Goal: Find specific page/section: Find specific page/section

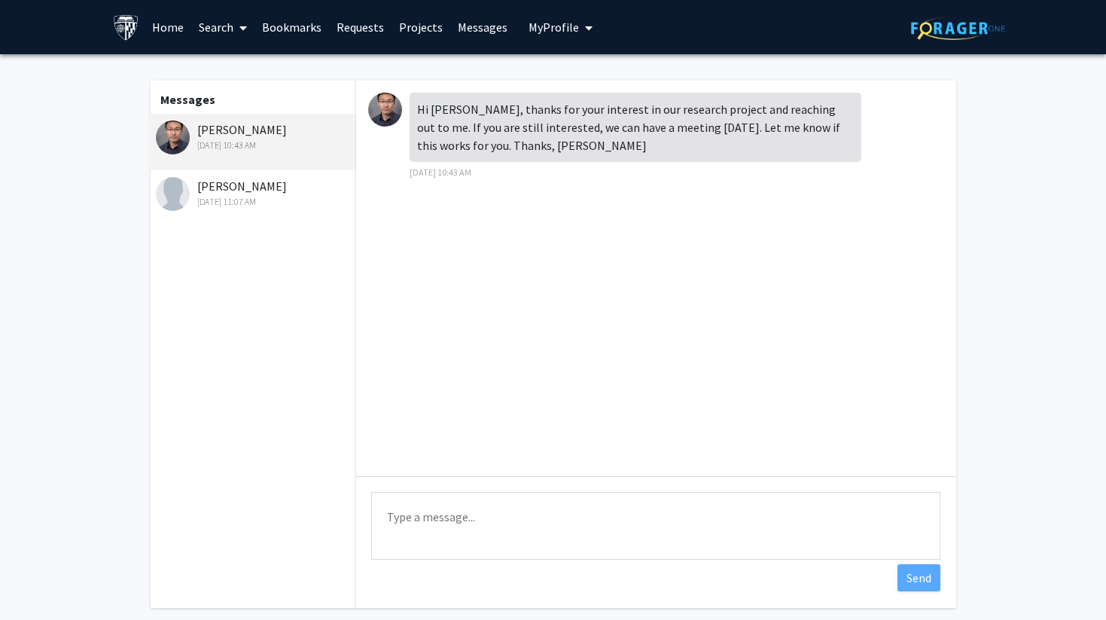
click at [252, 126] on div "[PERSON_NAME] [DATE] 10:43 AM" at bounding box center [254, 136] width 196 height 32
click at [525, 120] on div "Hi [PERSON_NAME], thanks for your interest in our research project and reaching…" at bounding box center [636, 127] width 452 height 69
click at [410, 20] on link "Projects" at bounding box center [420, 27] width 59 height 53
click at [169, 142] on img at bounding box center [173, 137] width 34 height 34
click at [385, 115] on img at bounding box center [385, 110] width 34 height 34
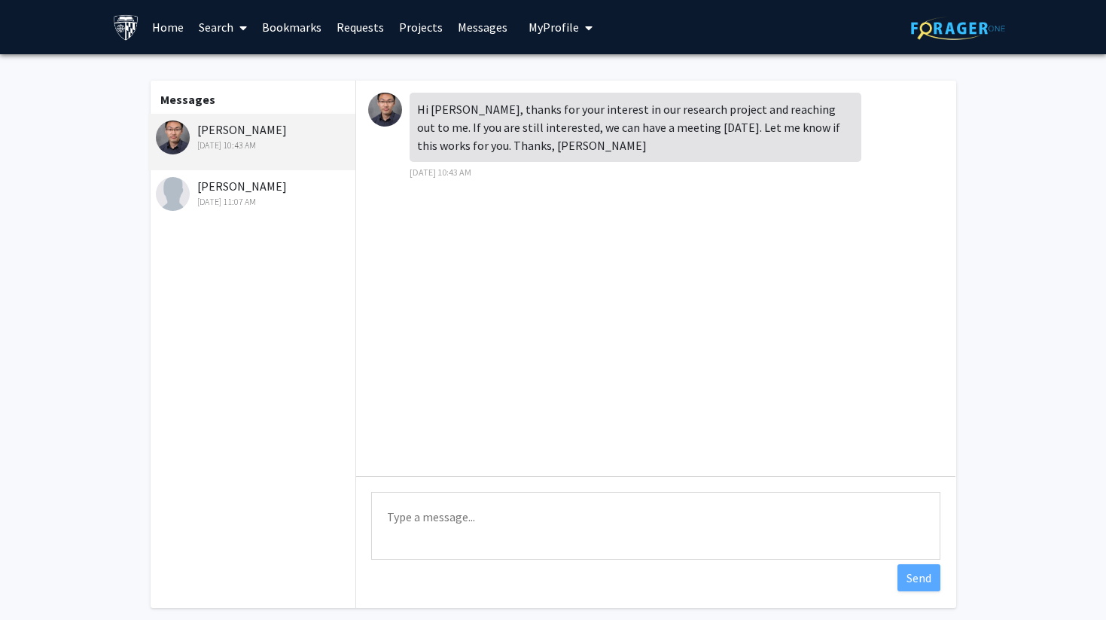
click at [386, 104] on img at bounding box center [385, 110] width 34 height 34
click at [361, 26] on link "Requests" at bounding box center [360, 27] width 62 height 53
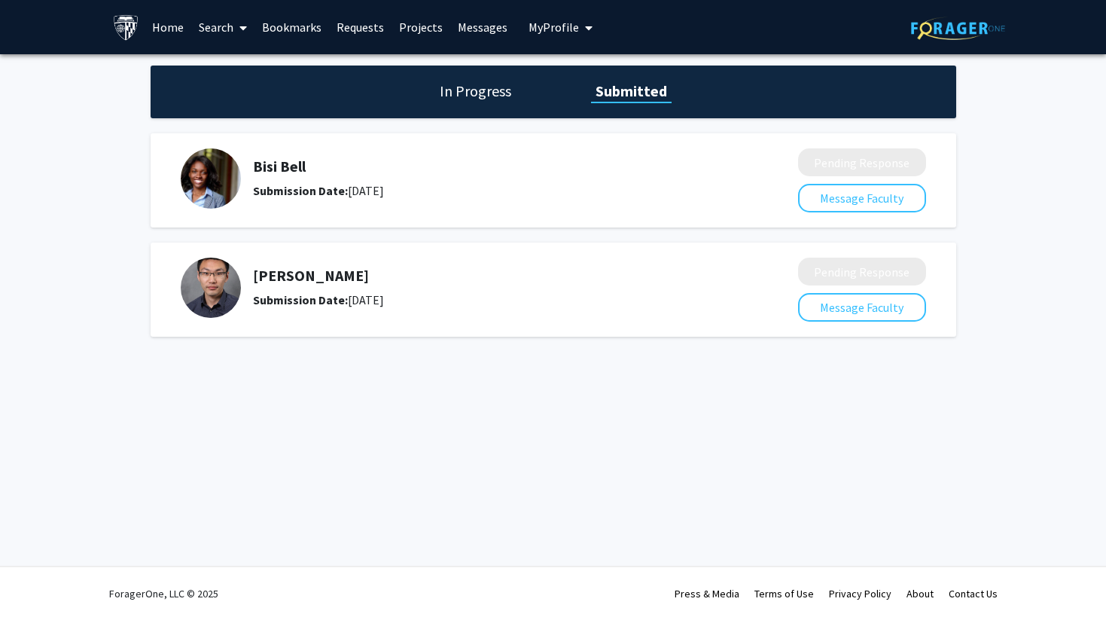
click at [266, 268] on h5 "[PERSON_NAME]" at bounding box center [485, 275] width 465 height 18
click at [199, 285] on img at bounding box center [211, 287] width 60 height 60
click at [830, 306] on button "Message Faculty" at bounding box center [862, 307] width 128 height 29
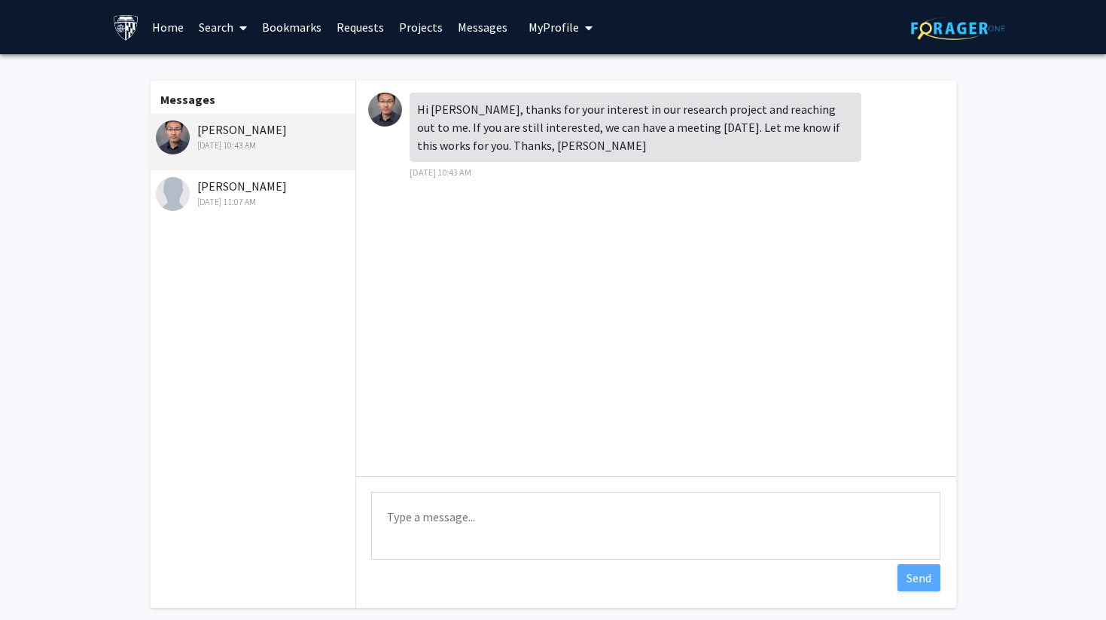
click at [218, 141] on div "[DATE] 10:43 AM" at bounding box center [254, 146] width 196 height 14
click at [165, 139] on img at bounding box center [173, 137] width 34 height 34
click at [185, 138] on img at bounding box center [173, 137] width 34 height 34
click at [210, 129] on div "[PERSON_NAME] [DATE] 10:43 AM" at bounding box center [254, 136] width 196 height 32
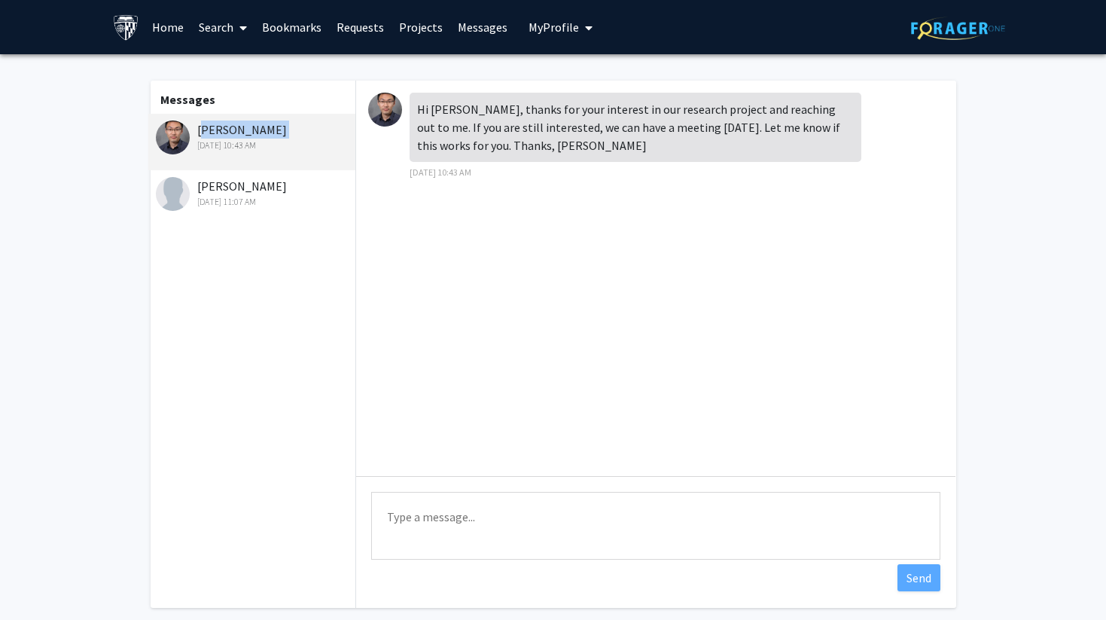
click at [210, 129] on div "[PERSON_NAME] [DATE] 10:43 AM" at bounding box center [254, 136] width 196 height 32
copy div "[PERSON_NAME]"
click at [214, 32] on link "Search" at bounding box center [222, 27] width 63 height 53
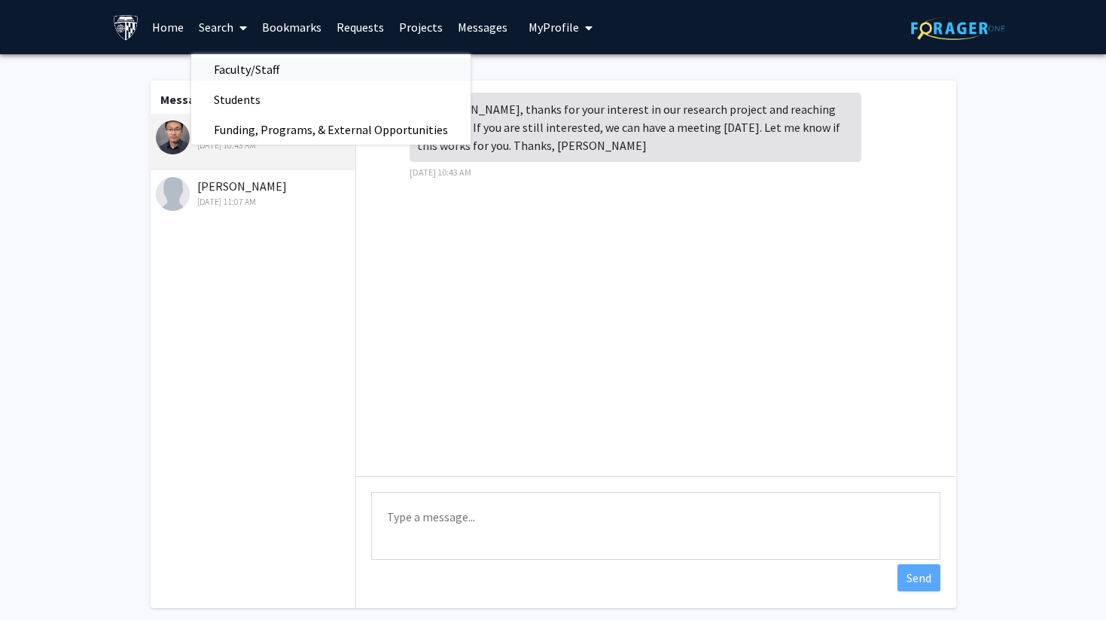
click at [234, 60] on span "Faculty/Staff" at bounding box center [246, 69] width 111 height 30
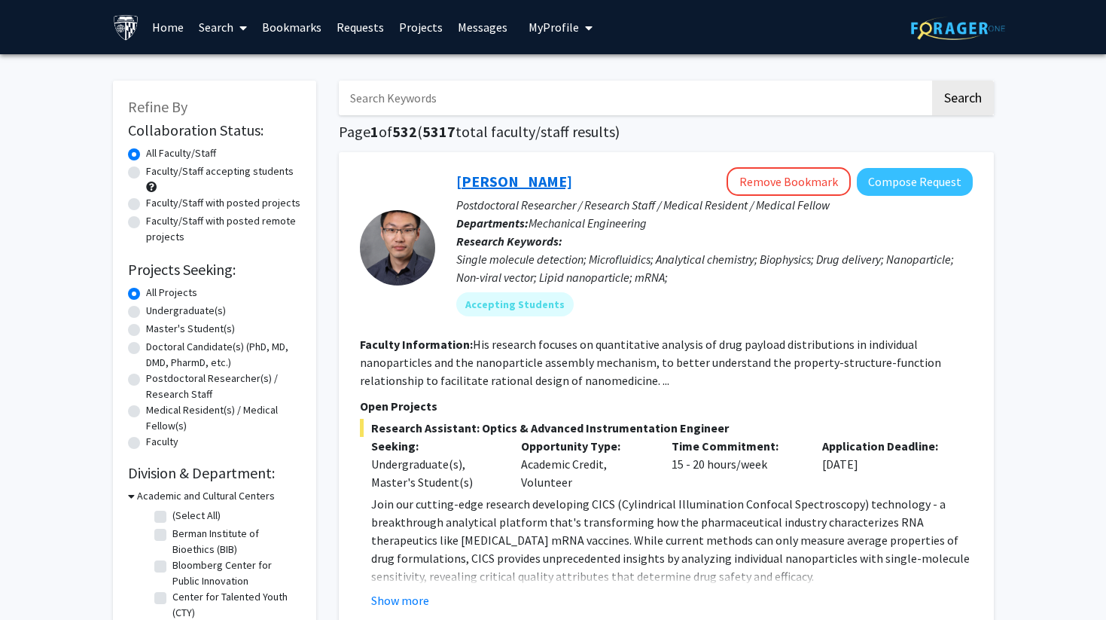
click at [484, 180] on link "[PERSON_NAME]" at bounding box center [514, 181] width 116 height 19
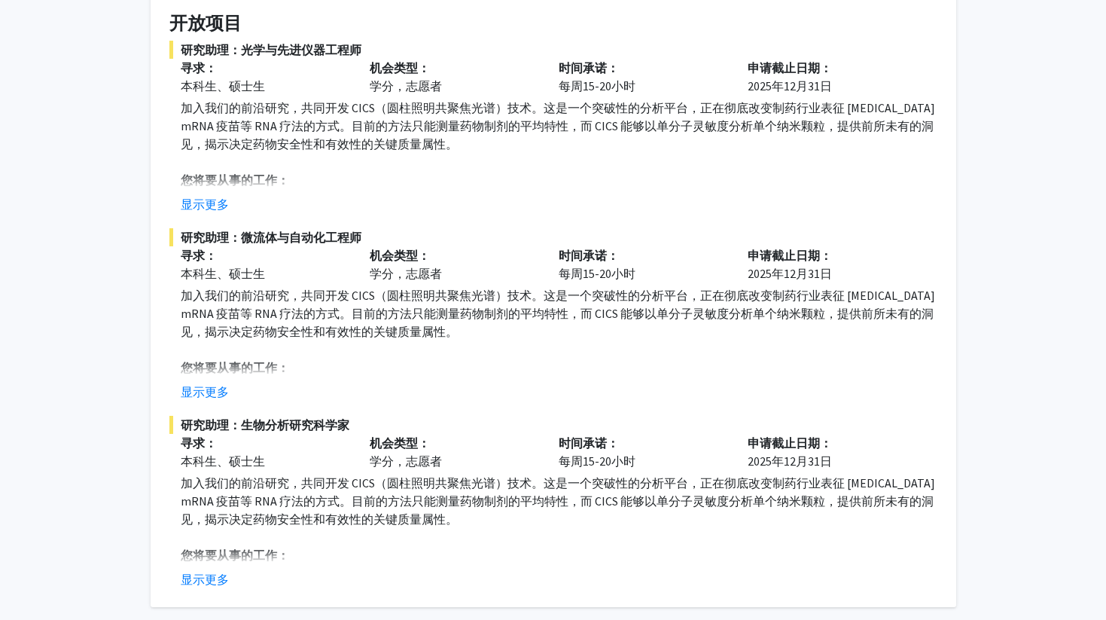
scroll to position [333, 0]
